Goal: Find specific page/section: Find specific page/section

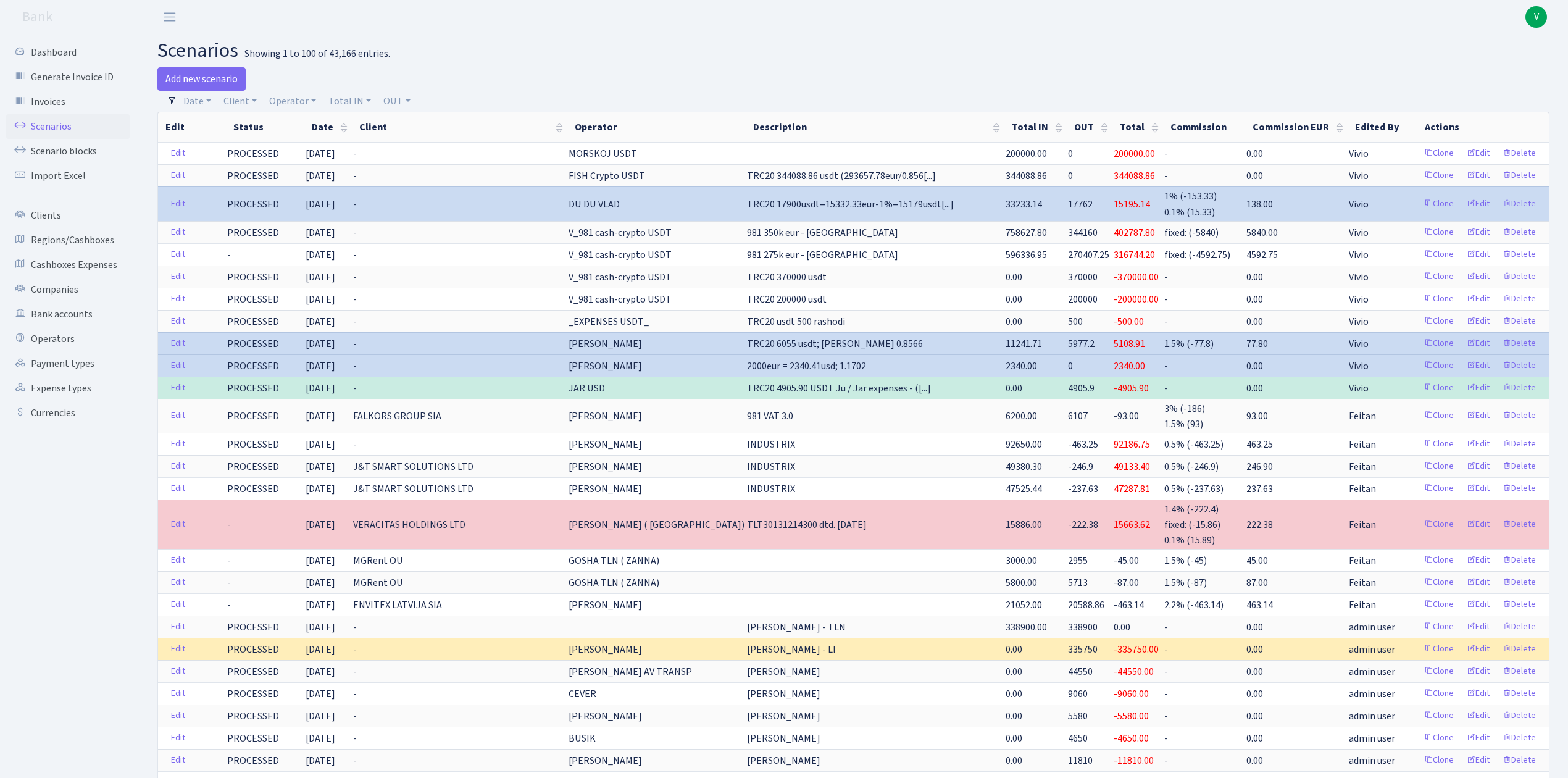
select select "100"
click at [290, 94] on link "Operator" at bounding box center [293, 101] width 56 height 21
click at [327, 146] on input "search" at bounding box center [313, 145] width 91 height 19
click at [241, 100] on link "Client" at bounding box center [240, 101] width 43 height 21
click at [252, 146] on input "search" at bounding box center [268, 145] width 91 height 19
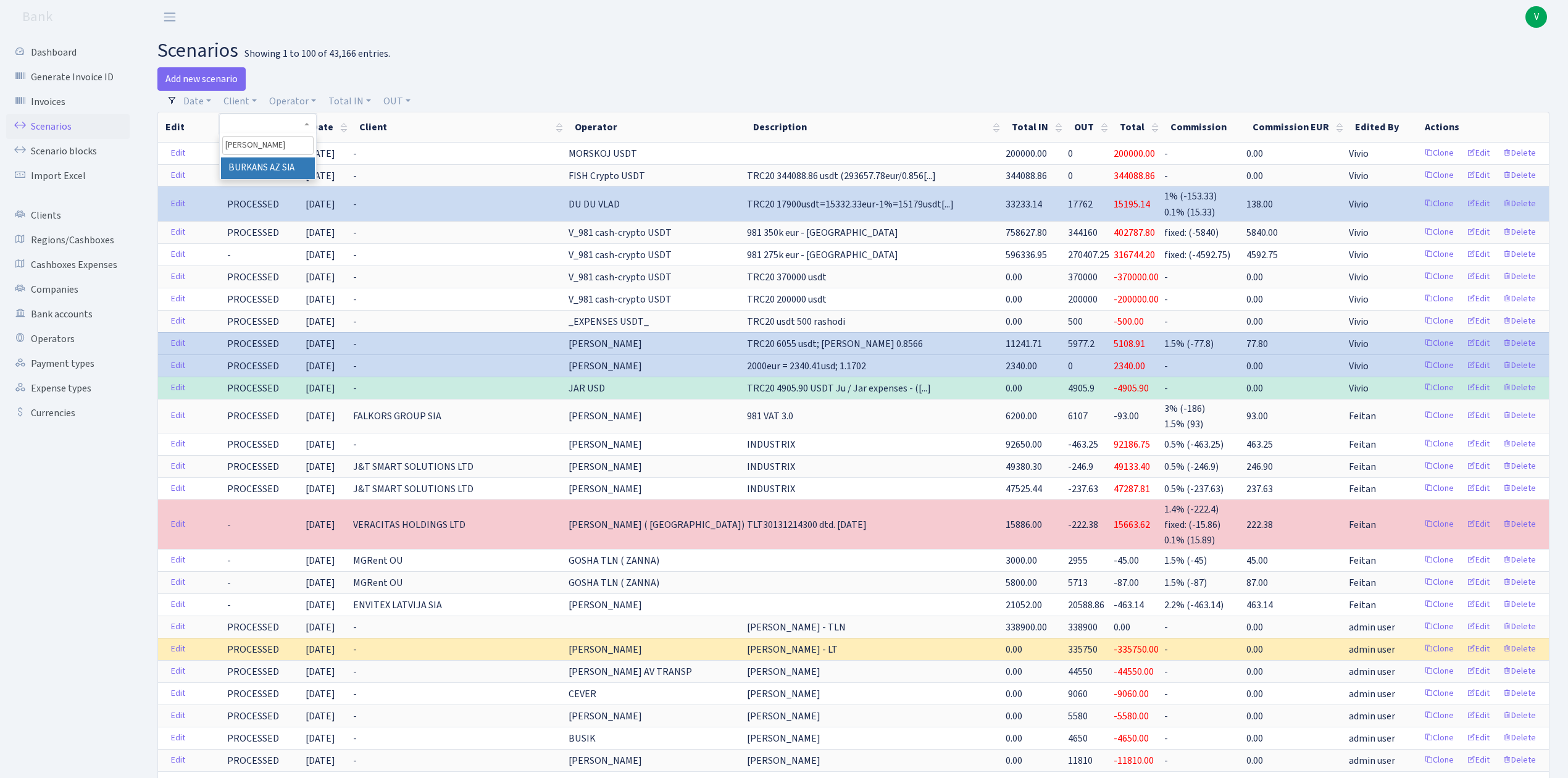
type input "[PERSON_NAME]"
click at [266, 168] on li "BURKANS AZ SIA" at bounding box center [267, 168] width 93 height 21
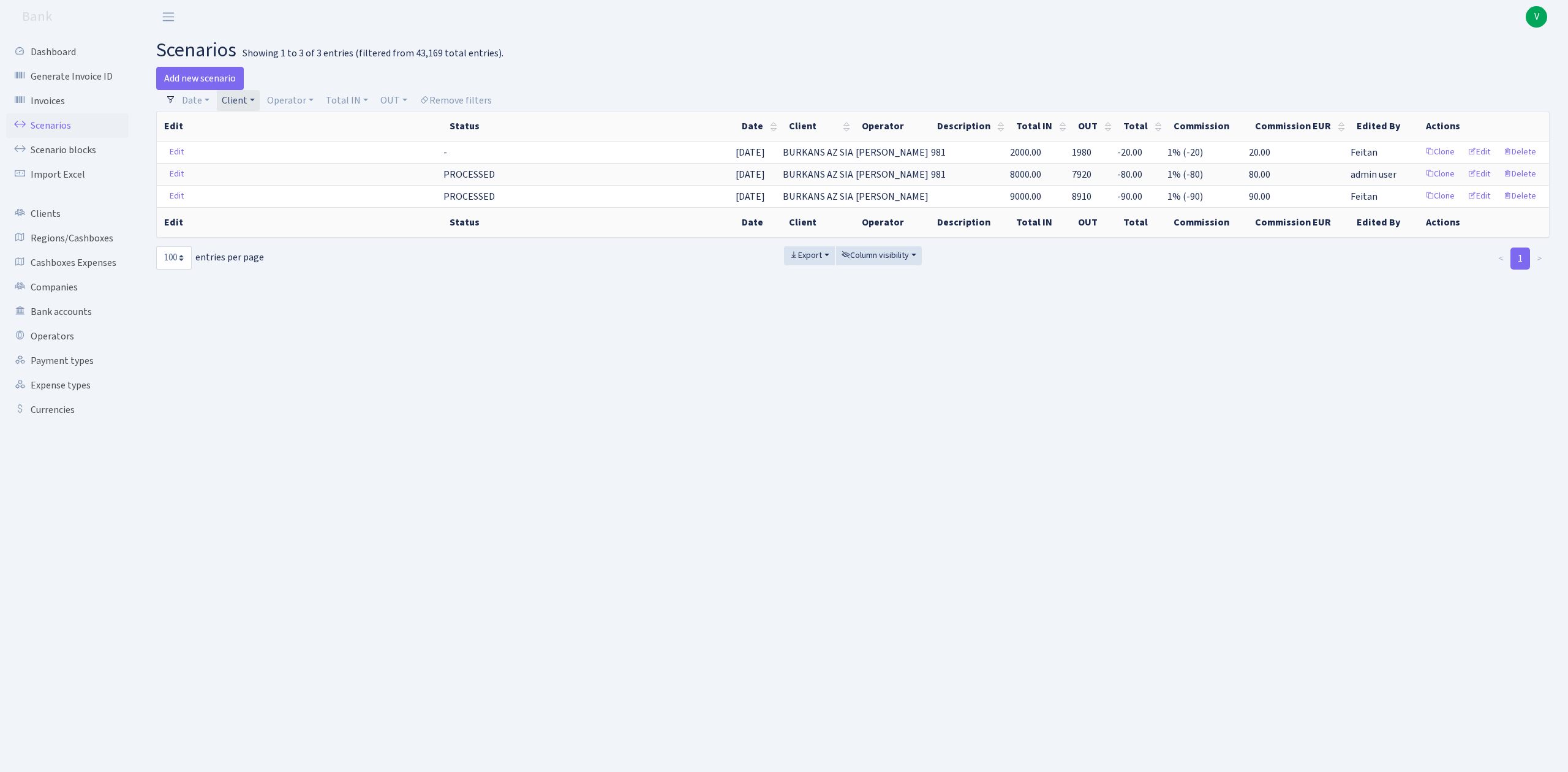
click at [243, 107] on link "Client" at bounding box center [238, 100] width 43 height 20
select select
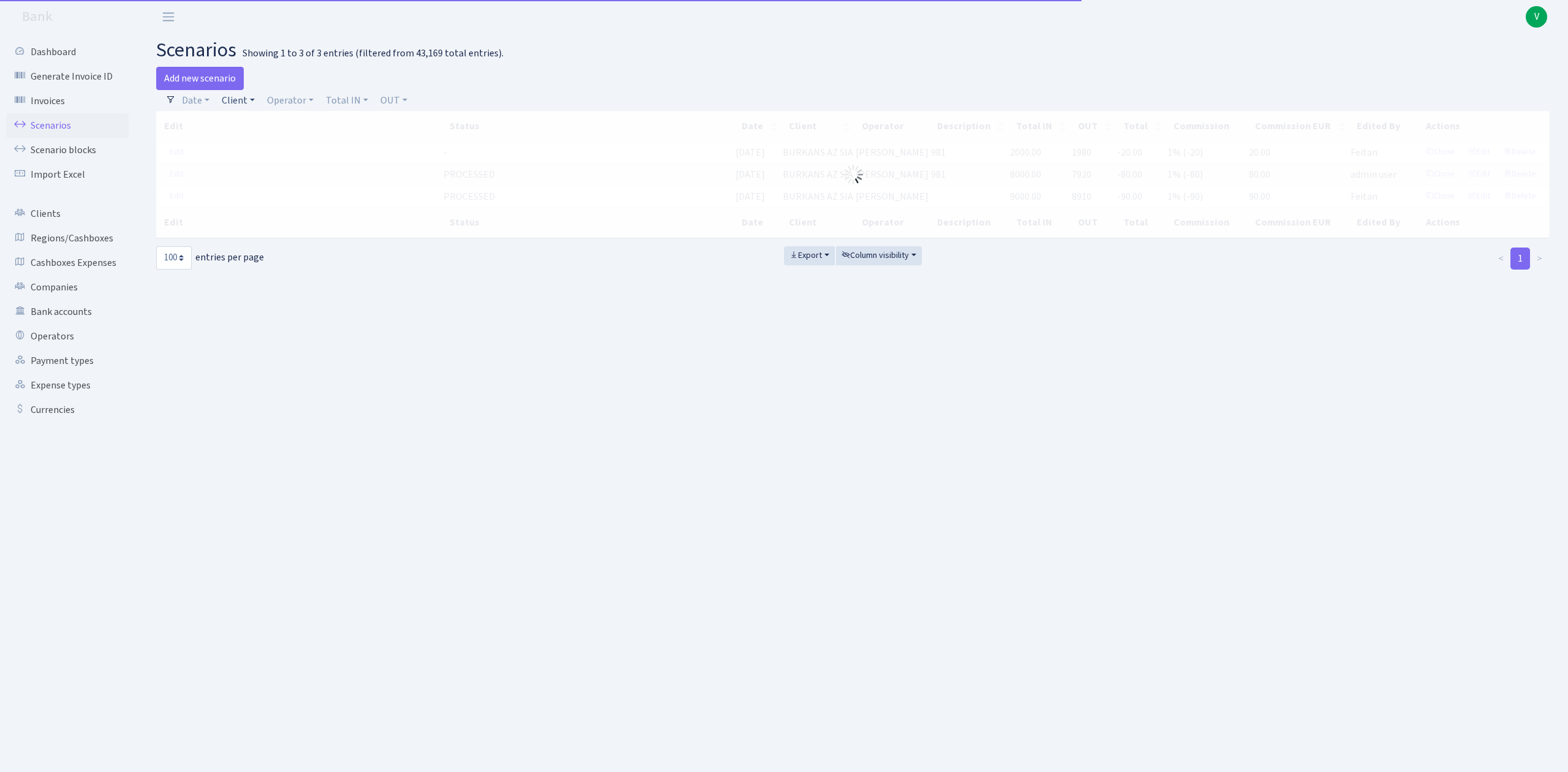
click at [232, 106] on link "Client" at bounding box center [238, 100] width 43 height 20
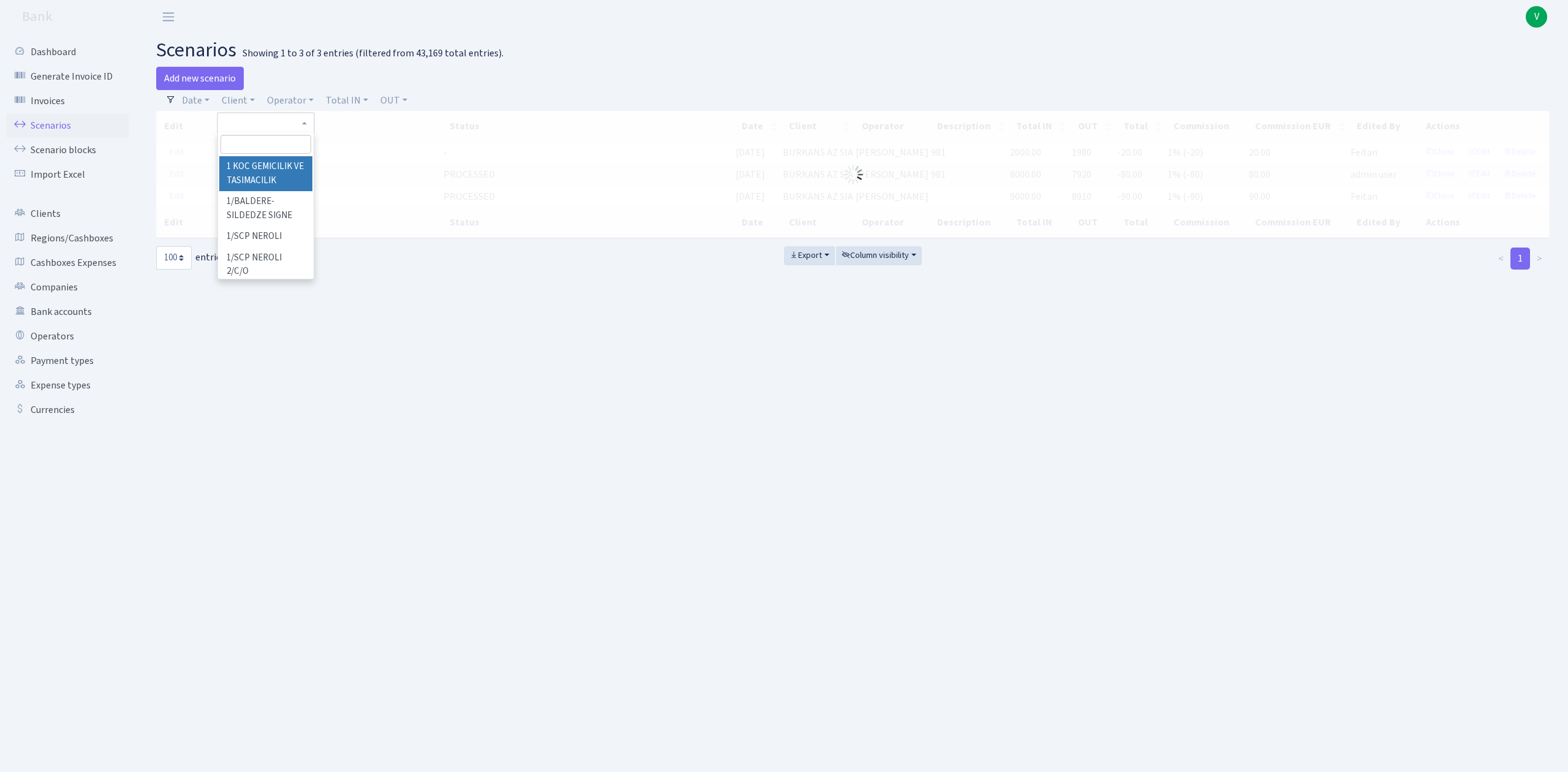
click at [250, 147] on input "search" at bounding box center [266, 144] width 90 height 19
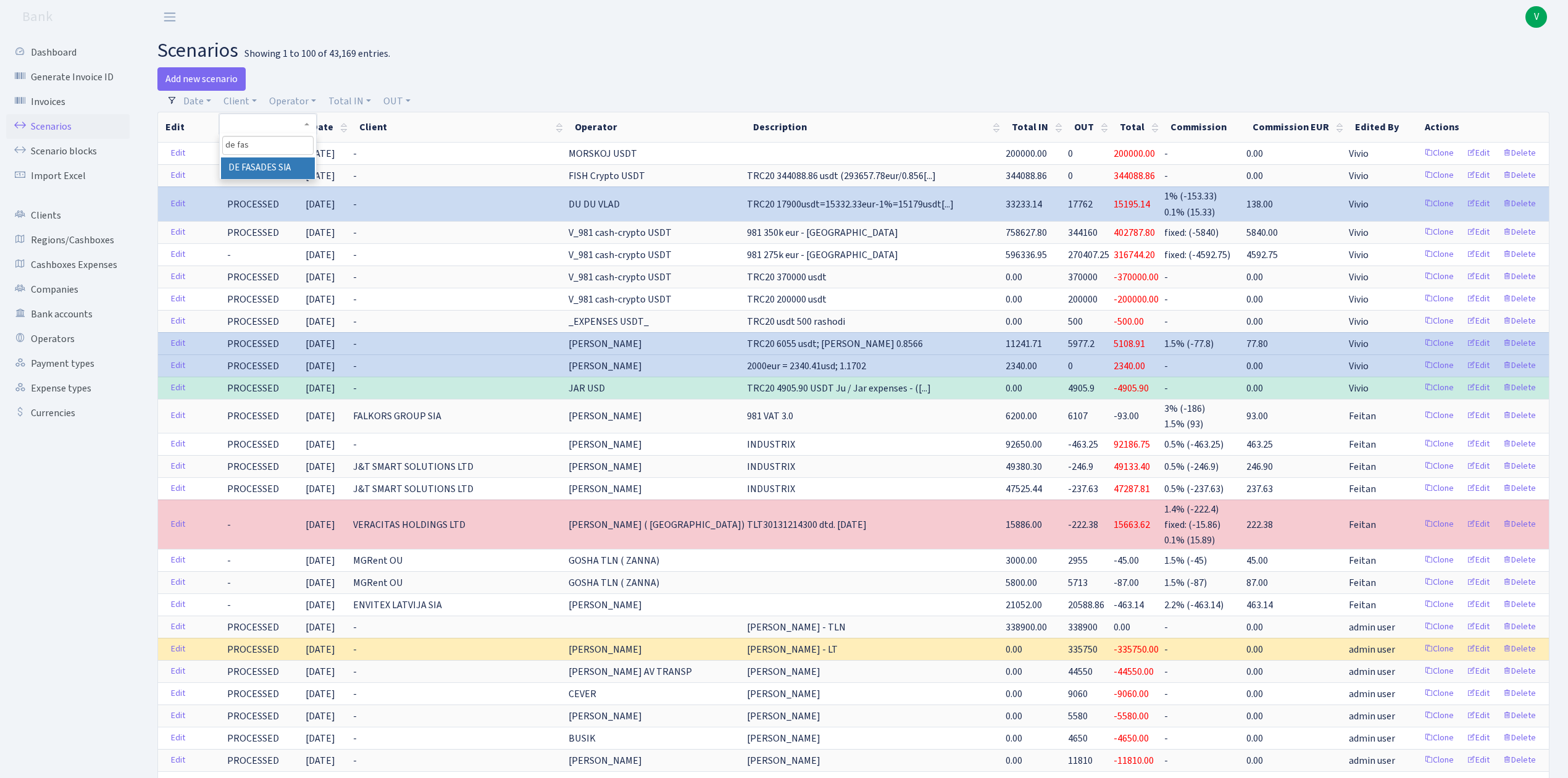
type input "de fas"
click at [262, 169] on li "DE FASADES SIA" at bounding box center [267, 168] width 93 height 21
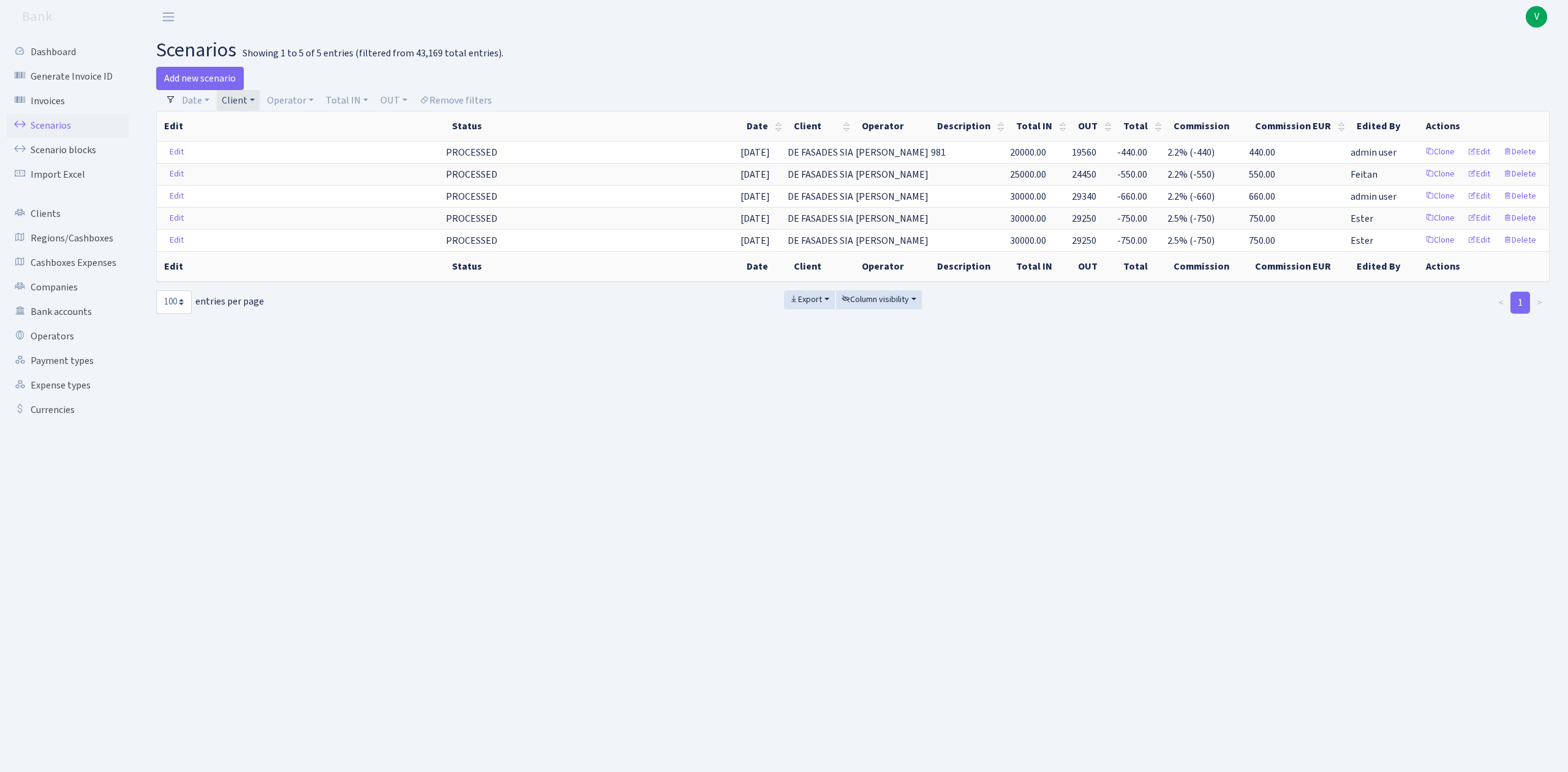
click at [230, 105] on link "Client" at bounding box center [238, 100] width 43 height 20
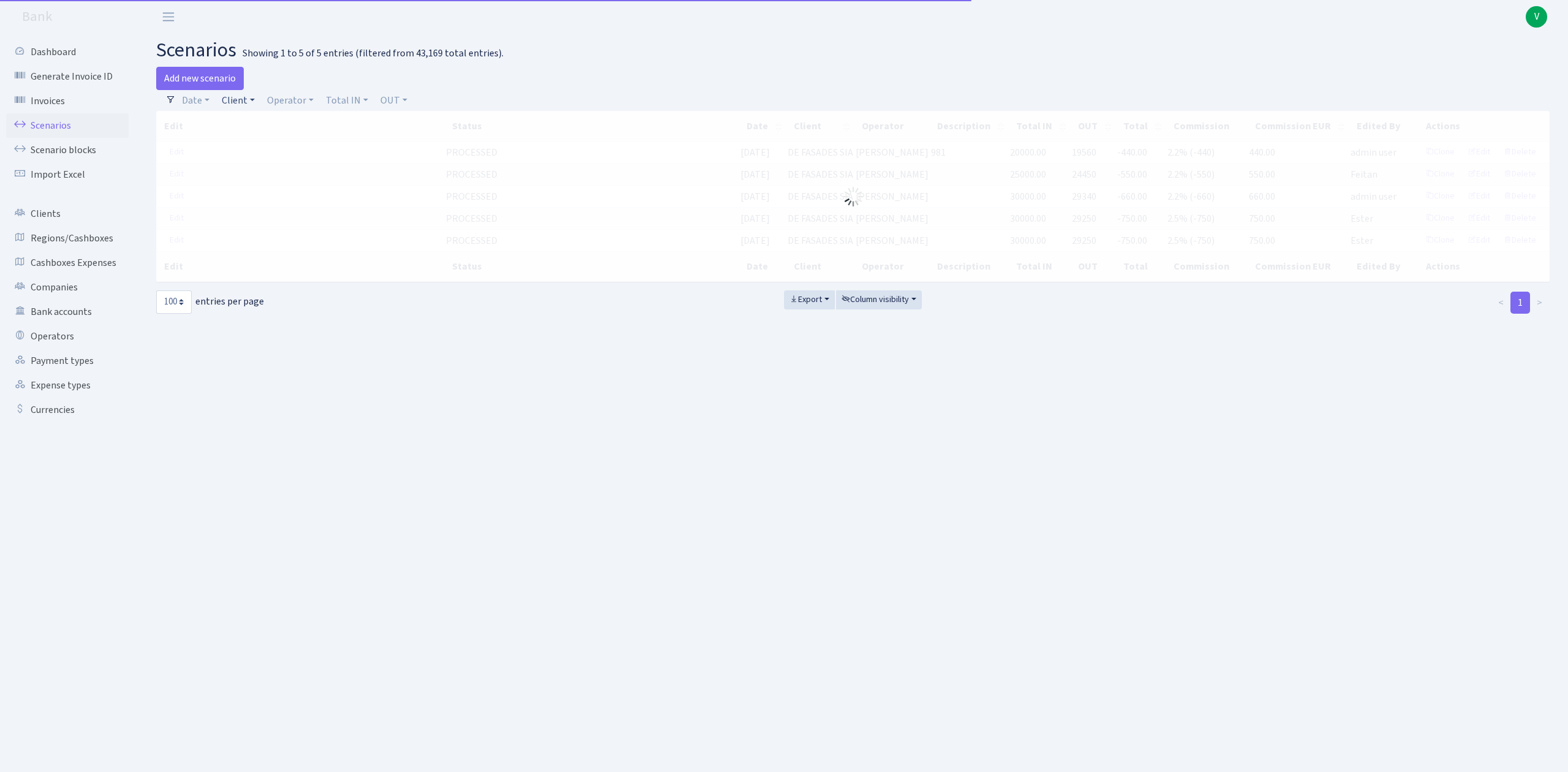
click at [243, 104] on link "Client" at bounding box center [238, 100] width 43 height 20
click at [258, 139] on input "search" at bounding box center [266, 144] width 90 height 19
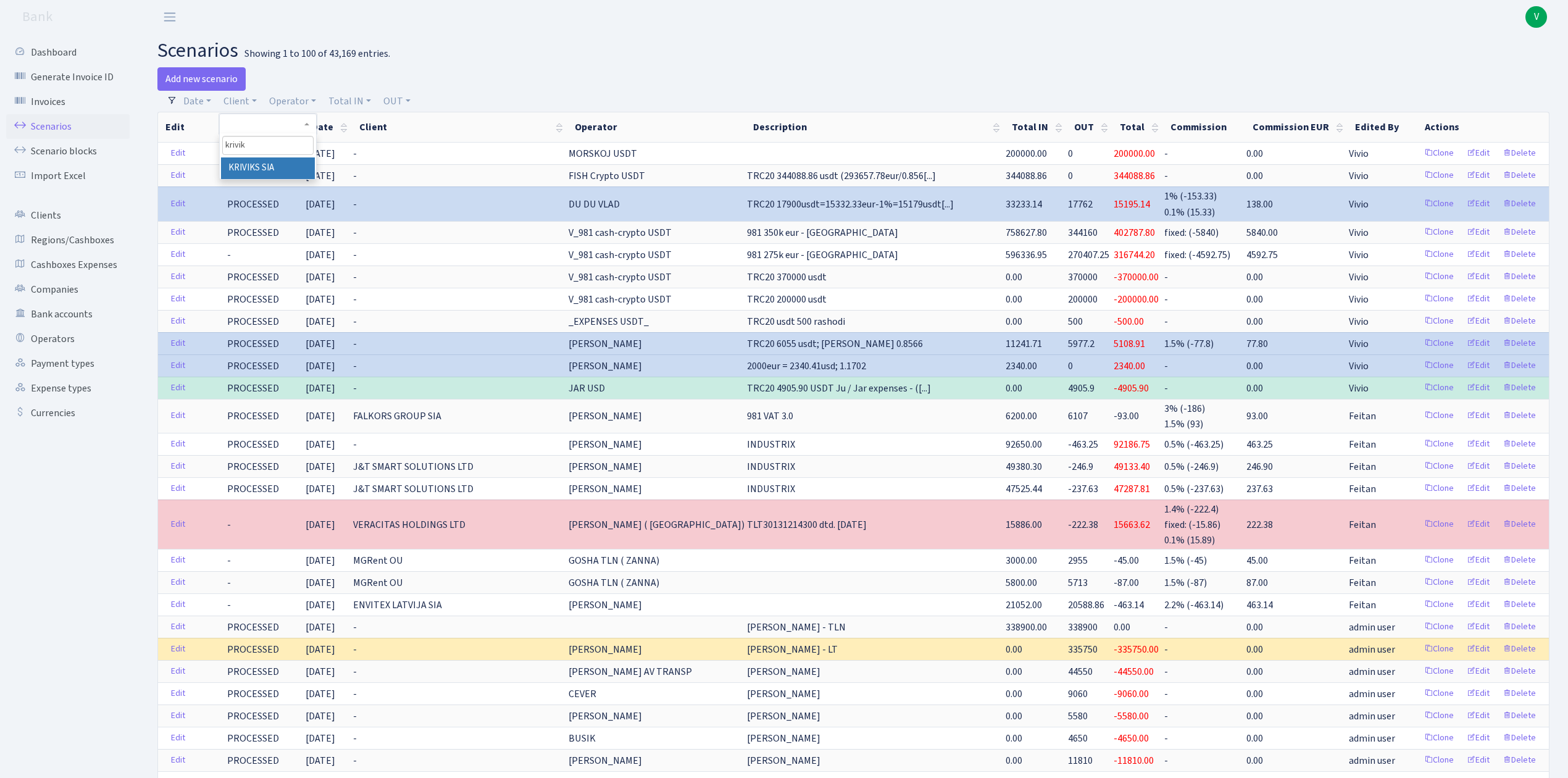
type input "krivik"
click at [255, 160] on li "KRIVIKS SIA" at bounding box center [267, 168] width 93 height 21
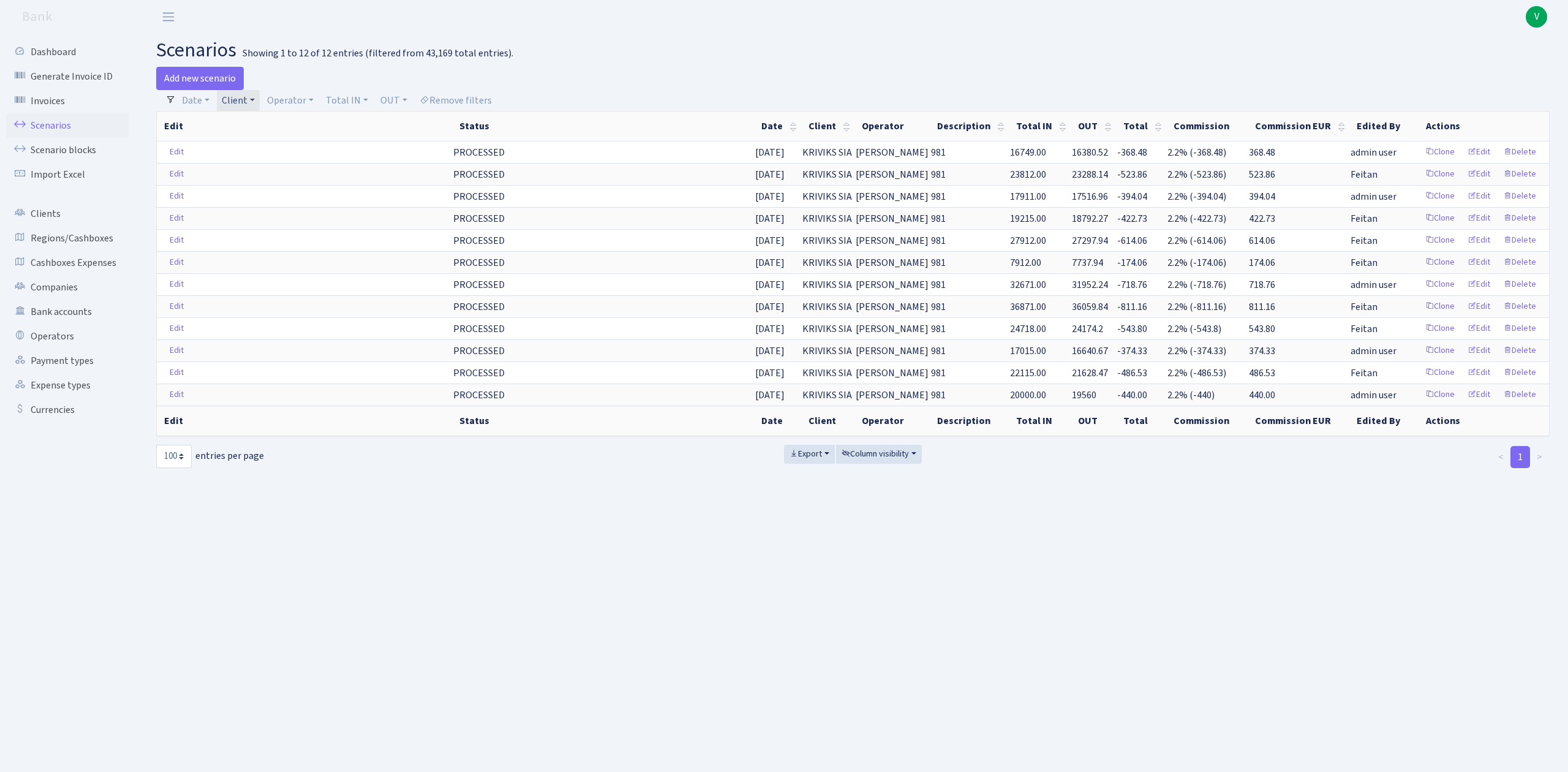
click at [245, 104] on link "Client" at bounding box center [238, 100] width 43 height 20
select select
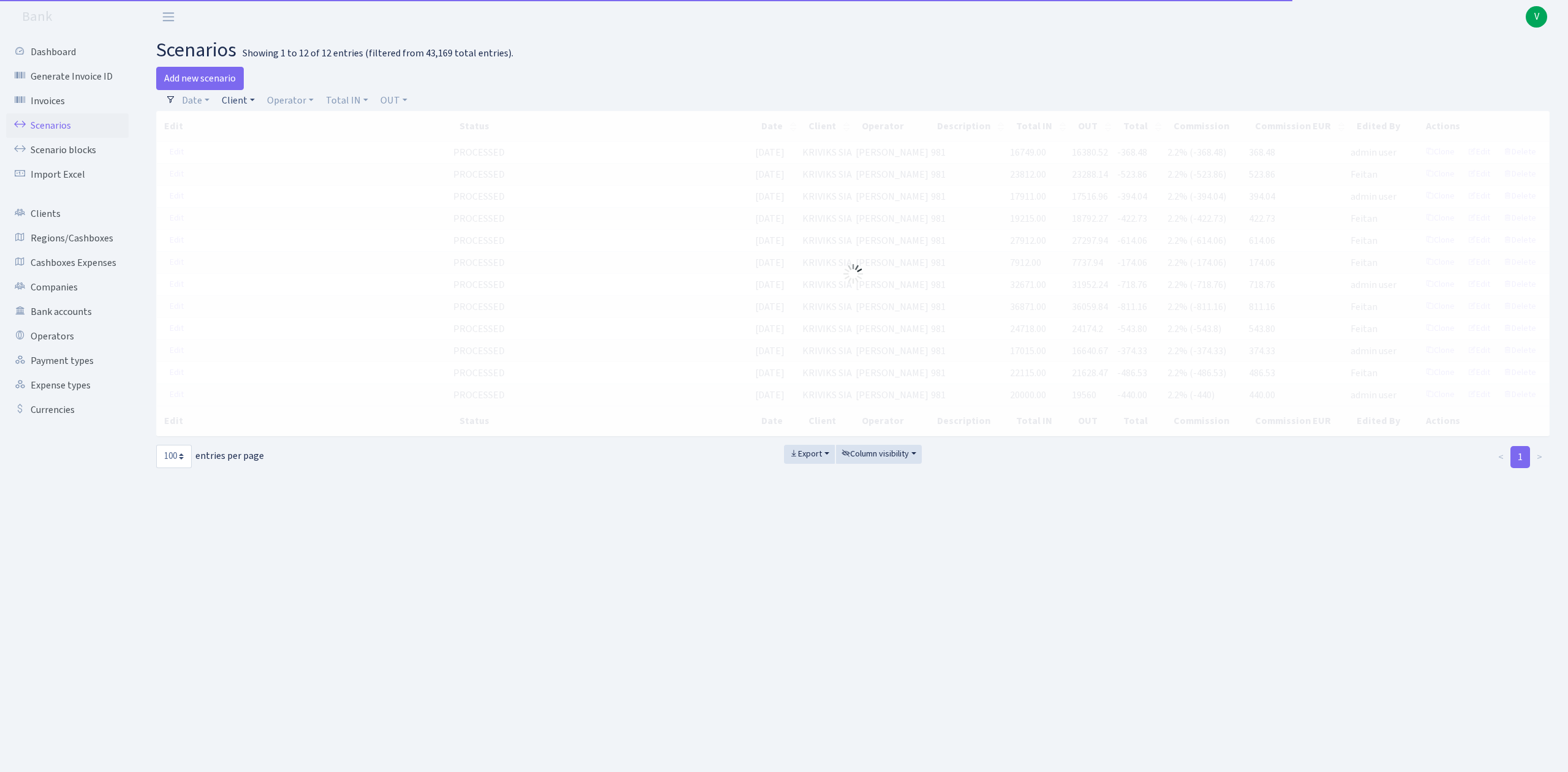
click at [240, 105] on link "Client" at bounding box center [238, 100] width 43 height 20
click at [251, 151] on input "search" at bounding box center [266, 144] width 90 height 19
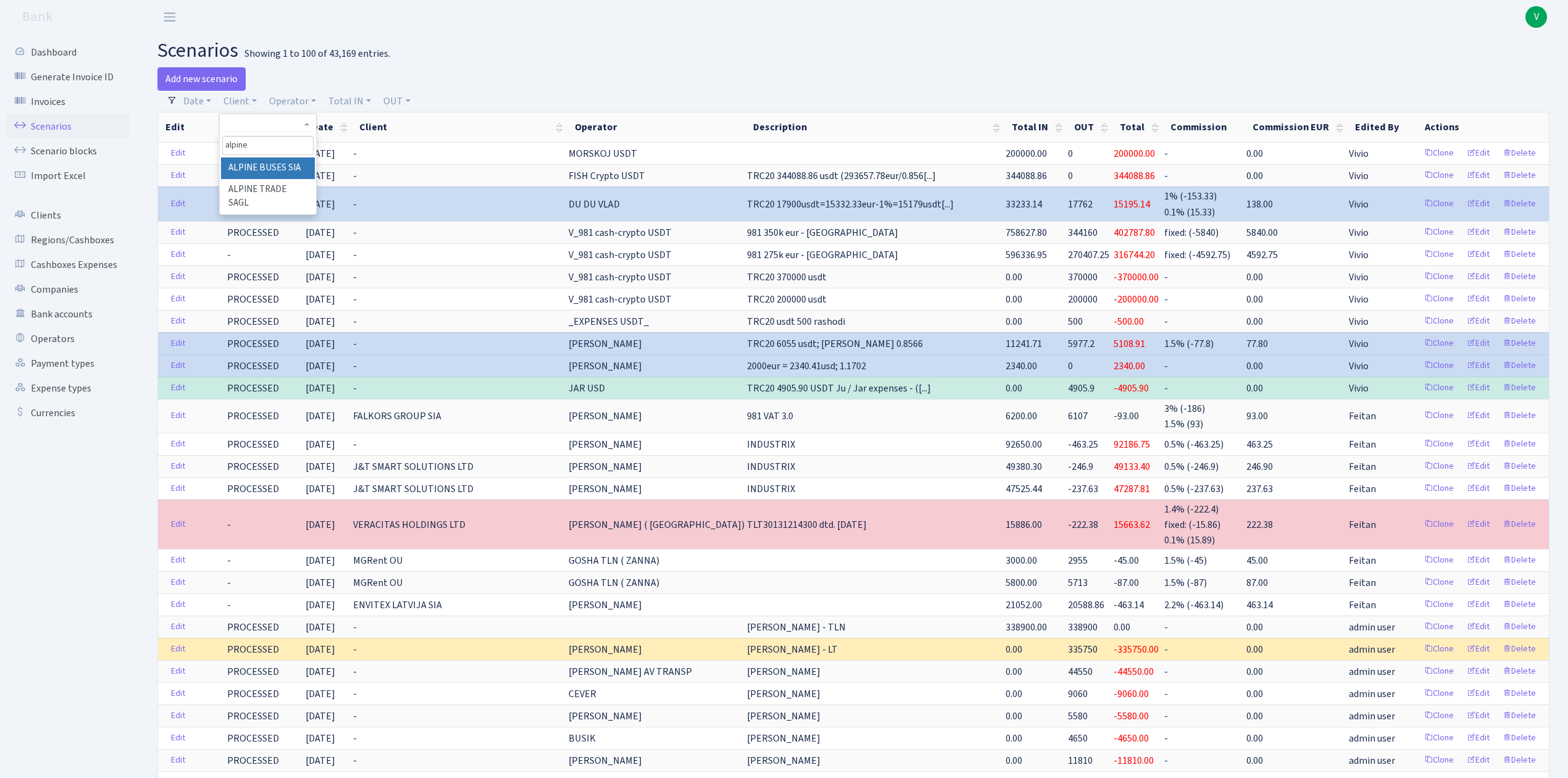
type input "alpine"
click at [262, 164] on li "ALPINE BUSES SIA" at bounding box center [267, 168] width 93 height 21
